Goal: Information Seeking & Learning: Learn about a topic

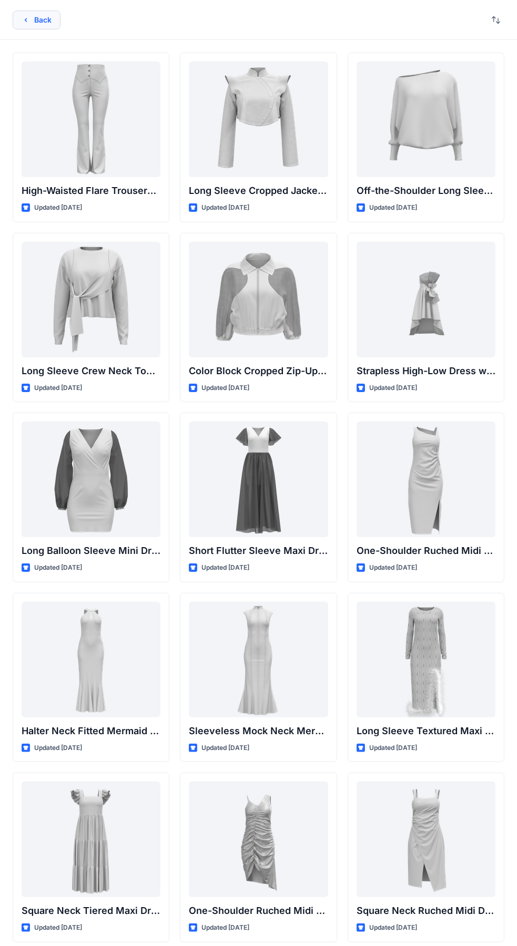
click at [36, 17] on button "Back" at bounding box center [37, 20] width 48 height 19
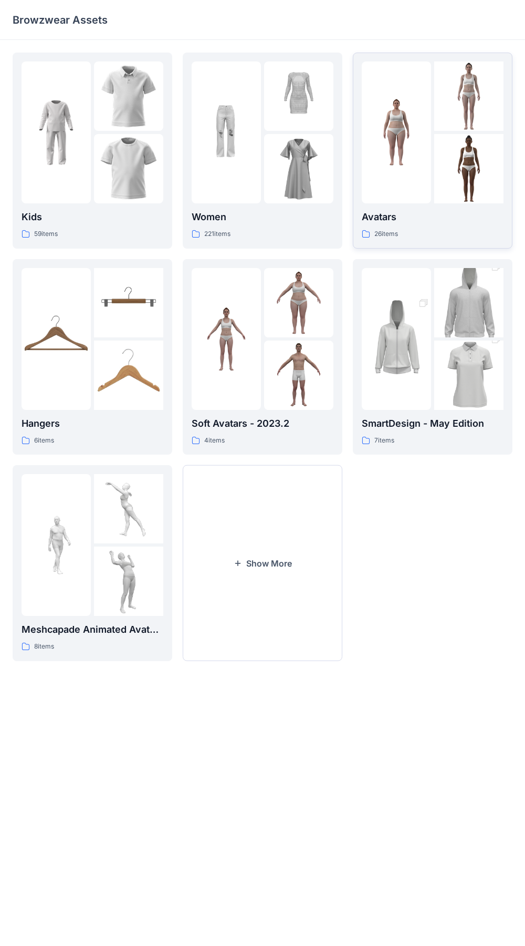
click at [395, 321] on img at bounding box center [396, 339] width 69 height 104
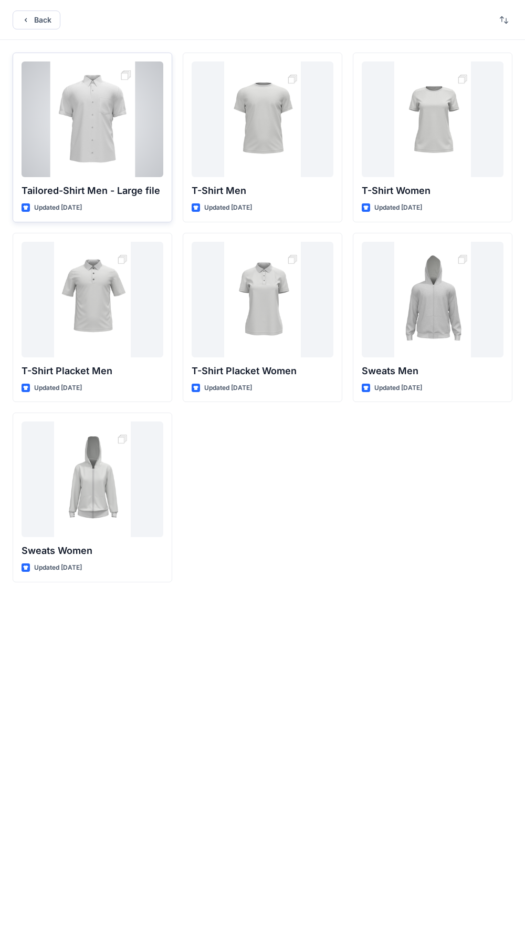
click at [26, 123] on div at bounding box center [93, 119] width 142 height 116
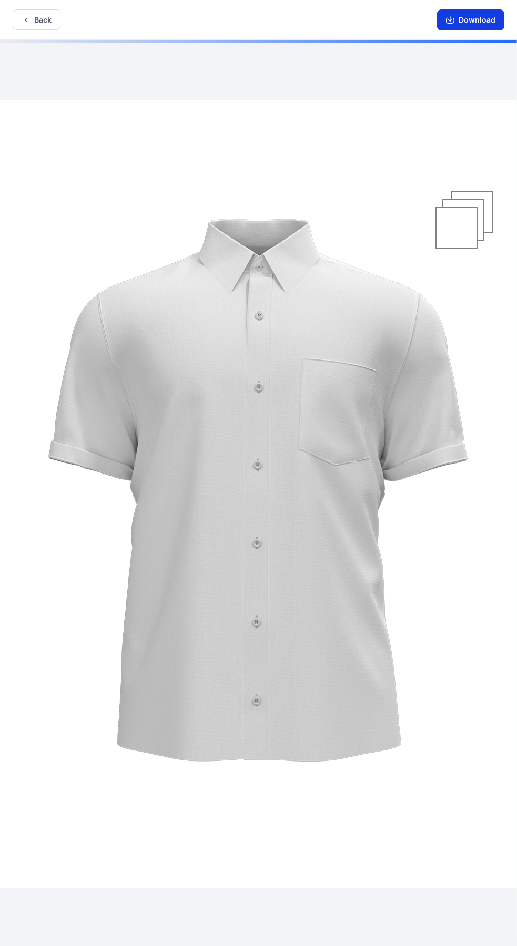
click at [457, 23] on button "Download" at bounding box center [470, 19] width 67 height 21
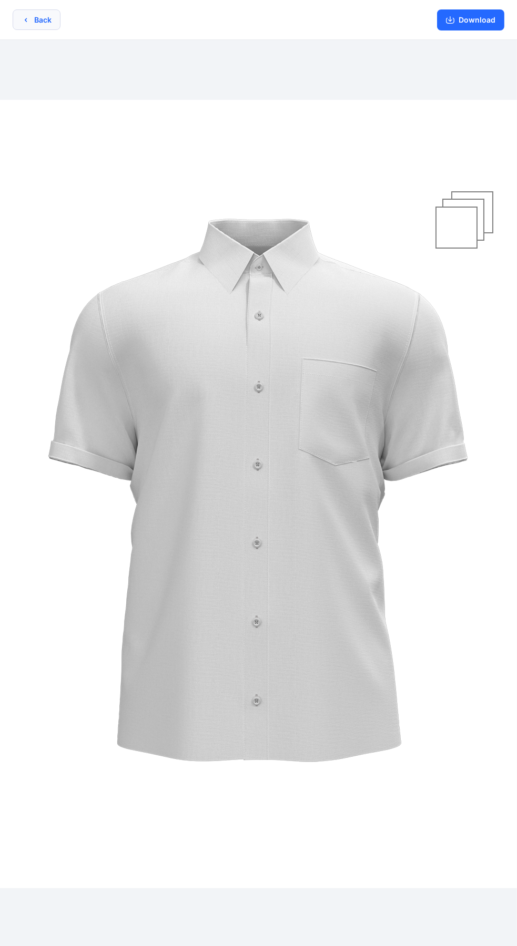
click at [44, 16] on button "Back" at bounding box center [37, 19] width 48 height 20
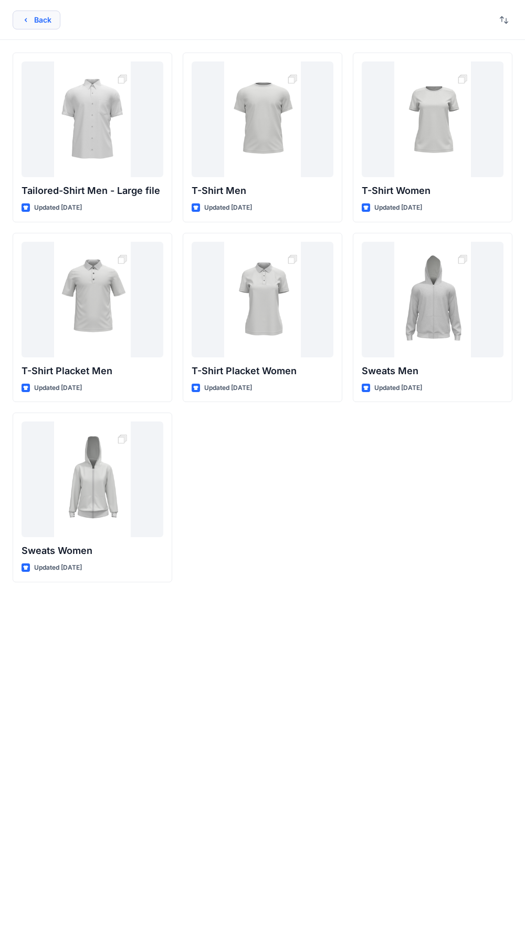
click at [46, 23] on button "Back" at bounding box center [37, 20] width 48 height 19
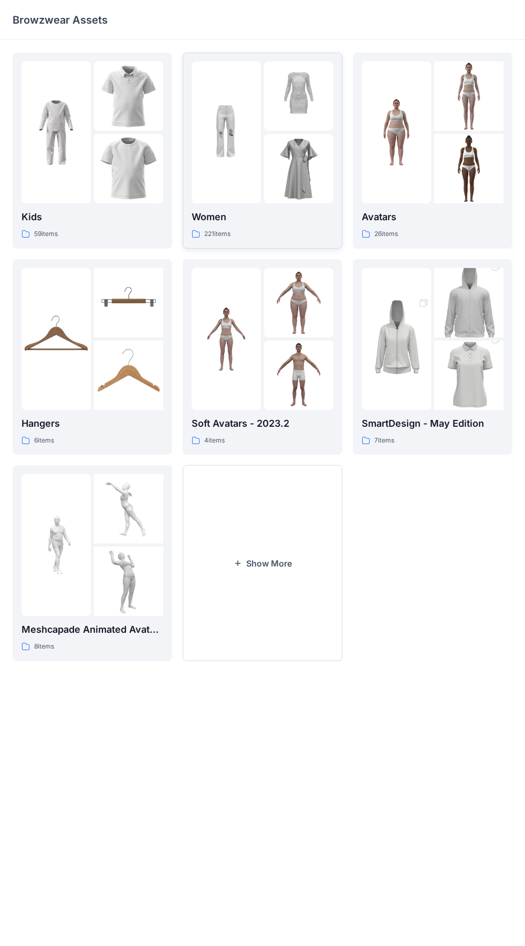
click at [277, 139] on img at bounding box center [298, 168] width 69 height 69
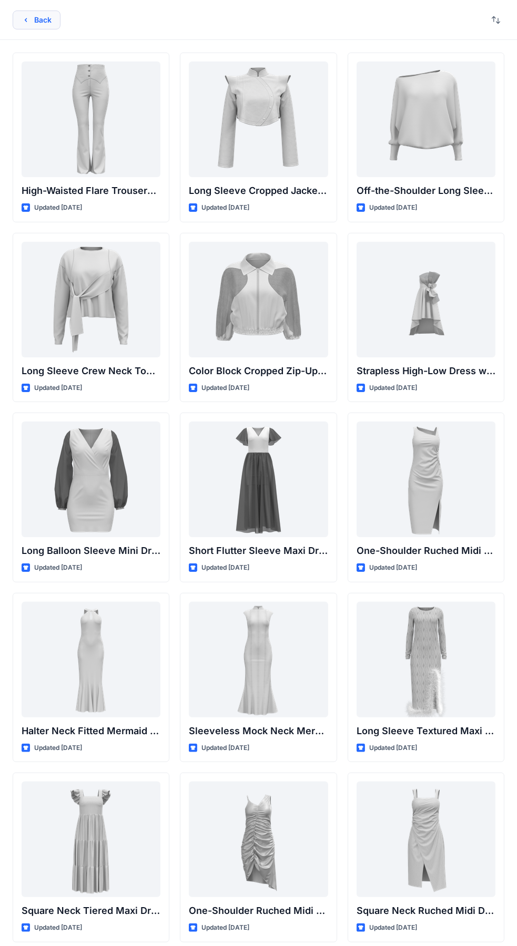
click at [49, 24] on button "Back" at bounding box center [37, 20] width 48 height 19
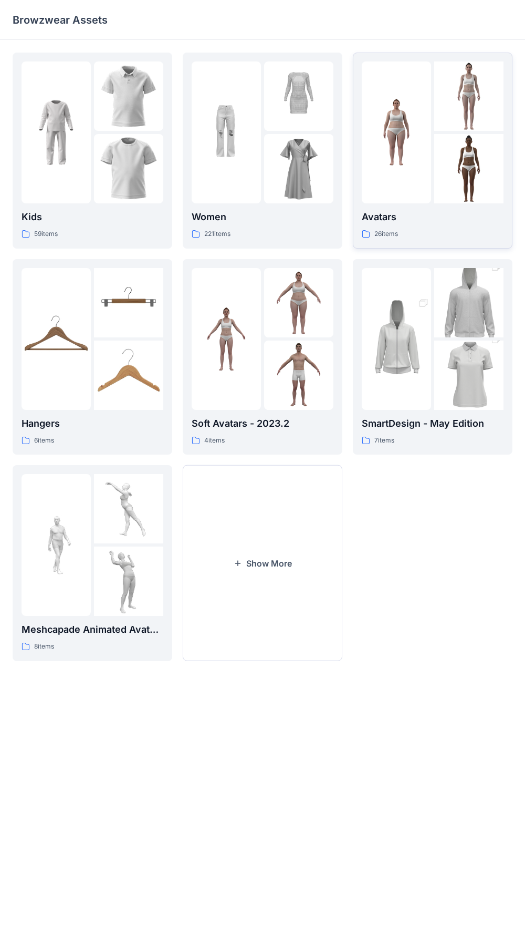
click at [413, 150] on img at bounding box center [396, 132] width 69 height 69
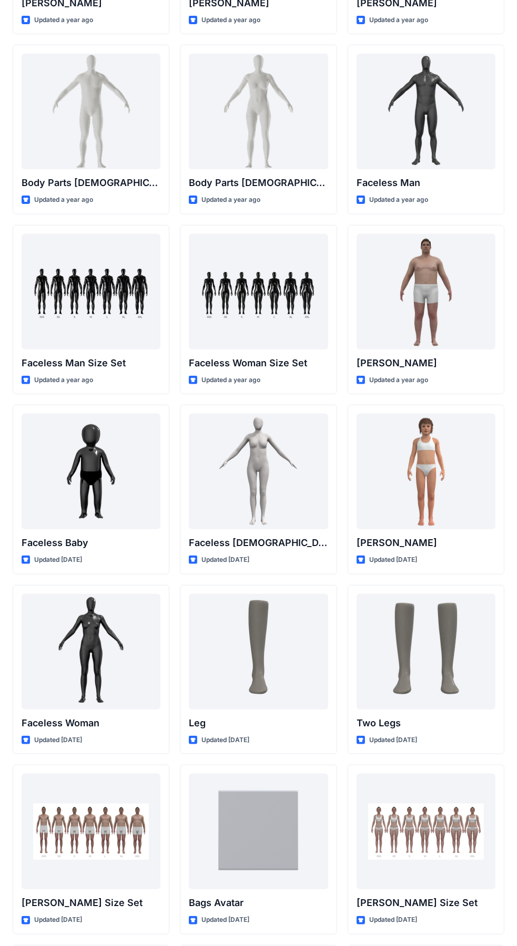
scroll to position [359, 0]
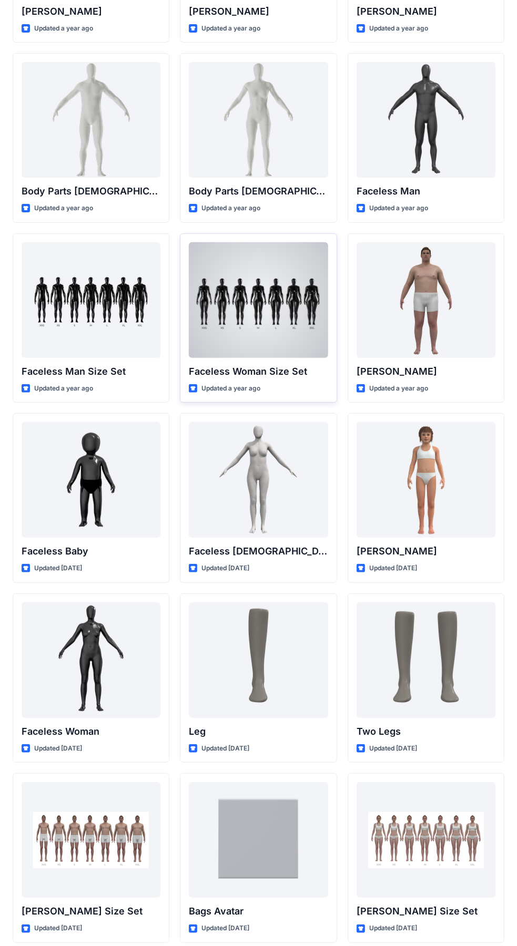
click at [250, 311] on div at bounding box center [258, 300] width 139 height 116
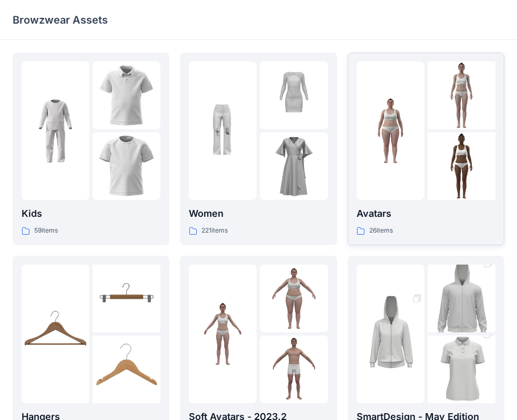
click at [435, 182] on div at bounding box center [461, 166] width 68 height 68
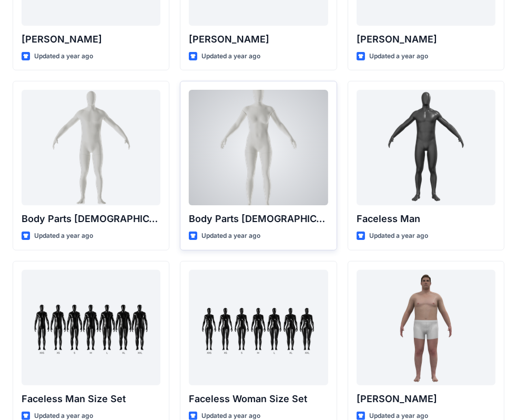
scroll to position [391, 0]
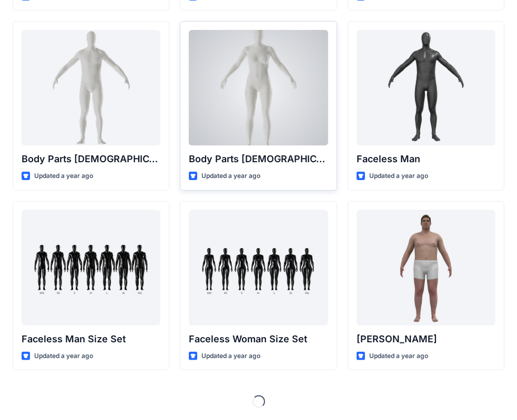
click at [288, 116] on div at bounding box center [258, 88] width 139 height 116
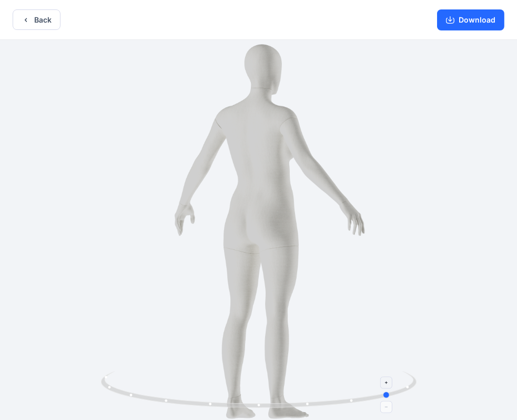
drag, startPoint x: 384, startPoint y: 394, endPoint x: 141, endPoint y: 400, distance: 242.3
click at [141, 400] on icon at bounding box center [260, 390] width 318 height 39
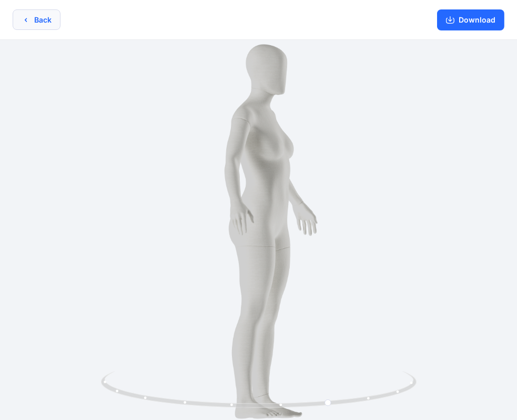
click at [41, 14] on button "Back" at bounding box center [37, 19] width 48 height 20
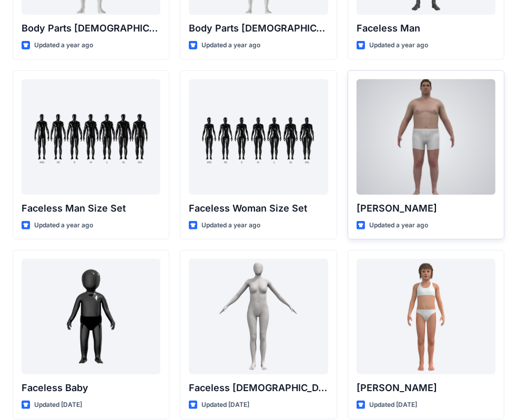
scroll to position [497, 0]
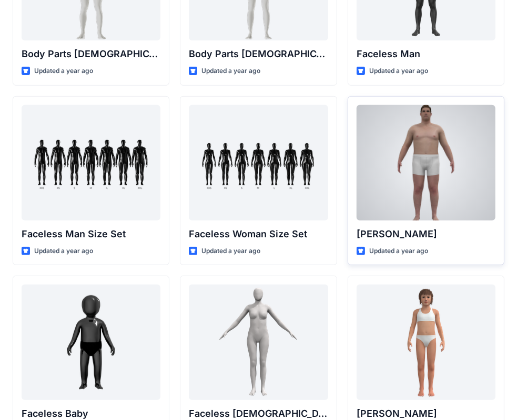
click at [398, 127] on div at bounding box center [425, 163] width 139 height 116
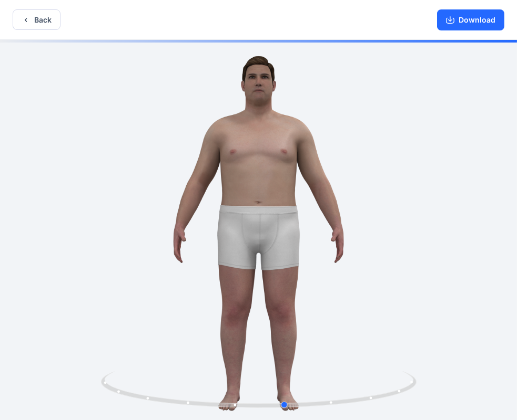
drag, startPoint x: 280, startPoint y: 404, endPoint x: -9, endPoint y: 393, distance: 288.7
click at [0, 393] on html "Back Download Version History" at bounding box center [258, 211] width 517 height 422
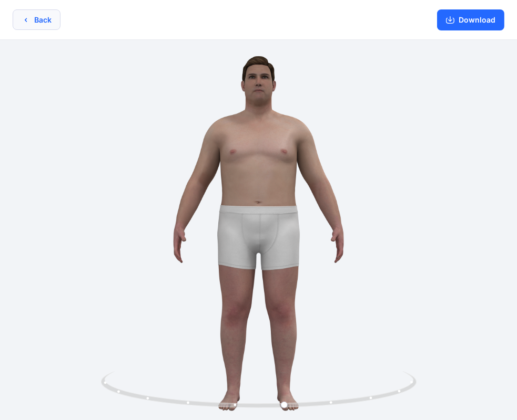
click at [33, 25] on button "Back" at bounding box center [37, 19] width 48 height 20
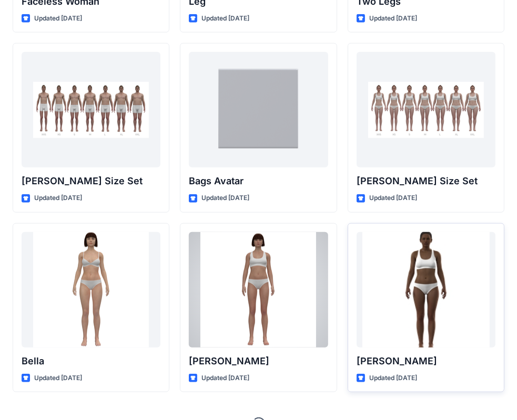
scroll to position [1111, 0]
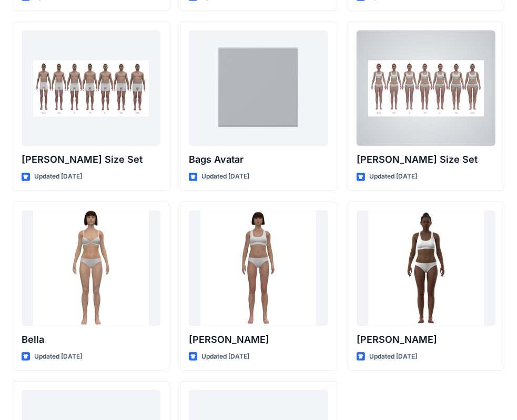
click at [441, 120] on div at bounding box center [425, 88] width 139 height 116
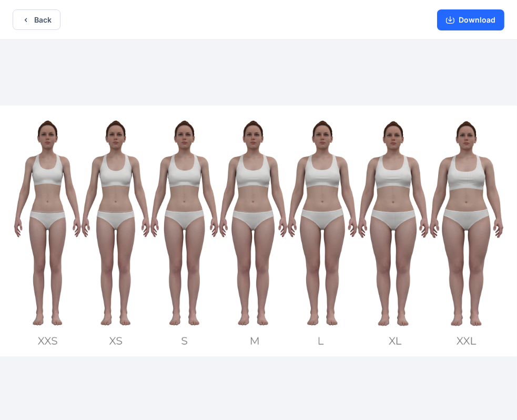
click at [249, 95] on div at bounding box center [258, 231] width 517 height 383
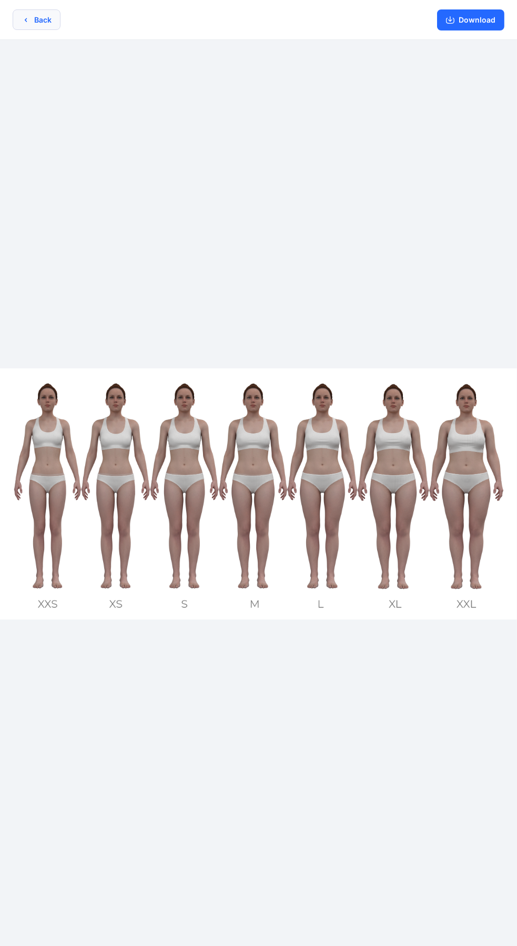
click at [36, 23] on button "Back" at bounding box center [37, 19] width 48 height 20
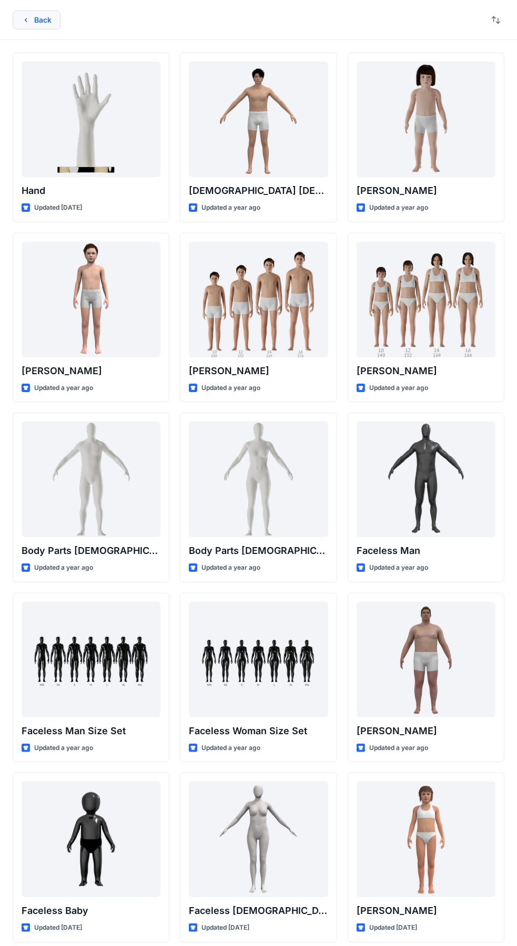
click at [46, 22] on button "Back" at bounding box center [37, 20] width 48 height 19
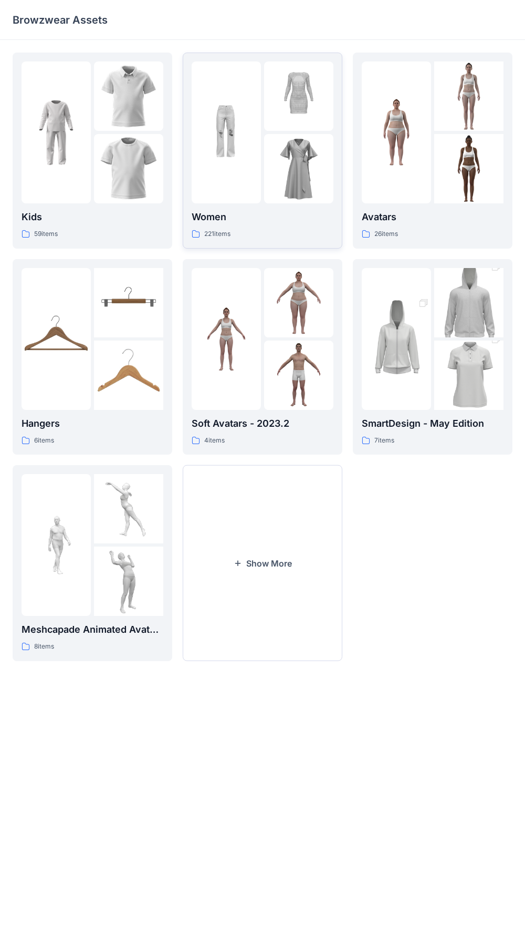
click at [273, 167] on div at bounding box center [298, 168] width 69 height 69
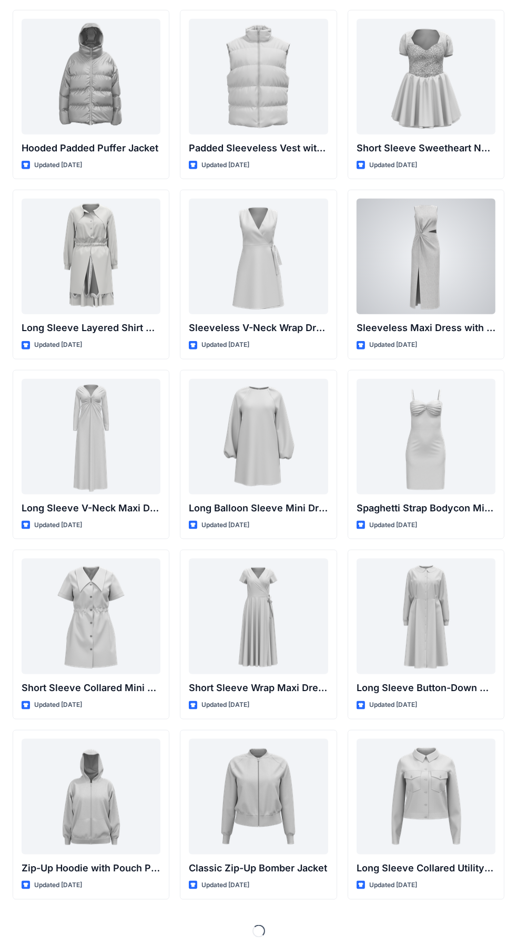
scroll to position [1305, 0]
